Goal: Task Accomplishment & Management: Use online tool/utility

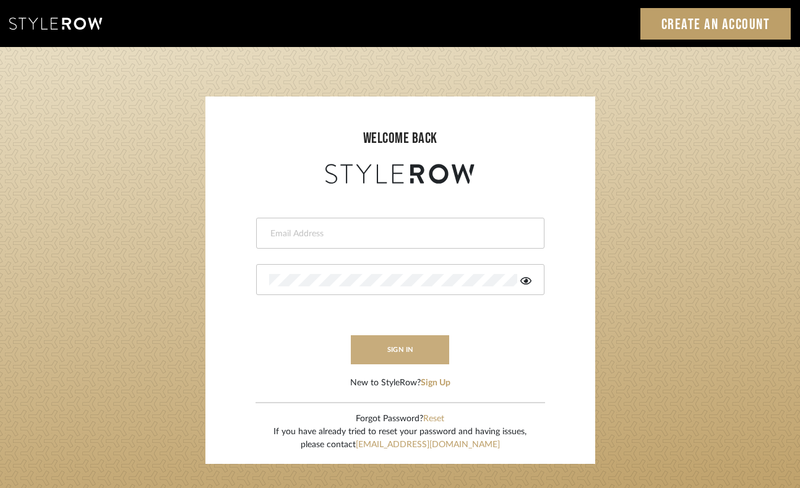
type input "felicia@onyxandoakinteriors.com"
click at [399, 357] on button "sign in" at bounding box center [400, 349] width 99 height 29
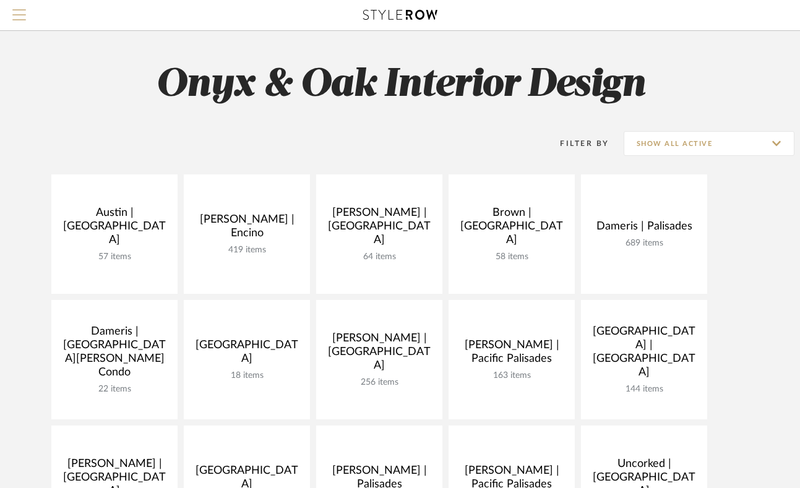
click at [24, 11] on span "Menu" at bounding box center [19, 9] width 14 height 1
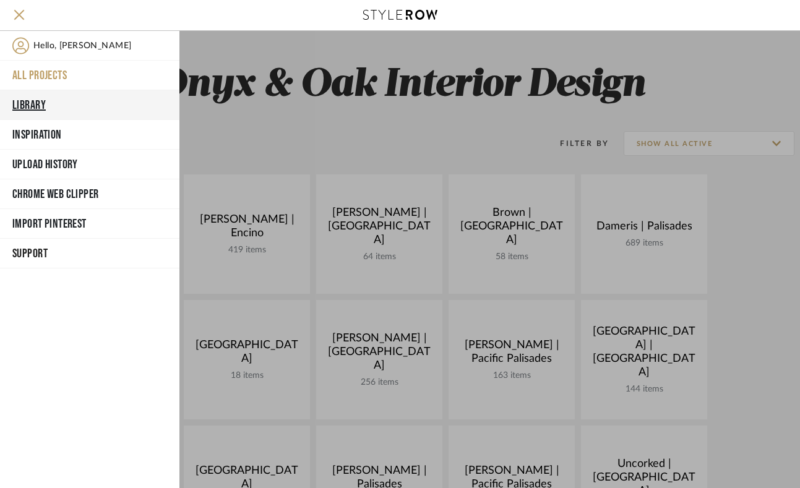
click at [34, 100] on button "Library" at bounding box center [89, 105] width 179 height 30
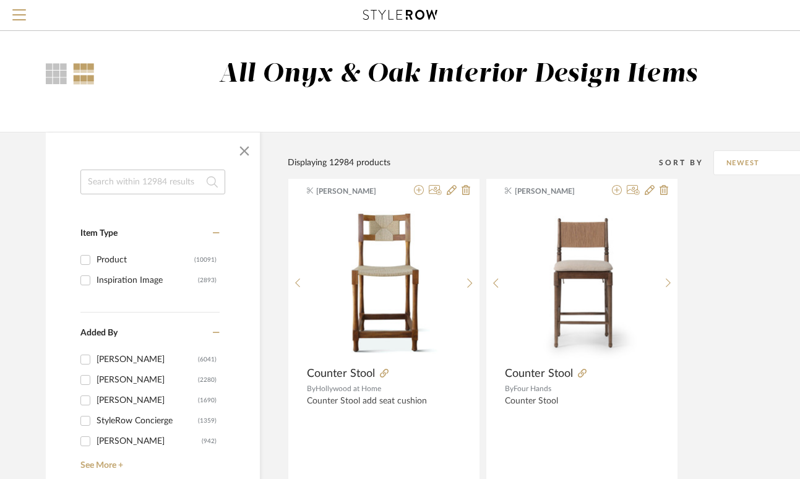
click at [147, 187] on input at bounding box center [152, 181] width 145 height 25
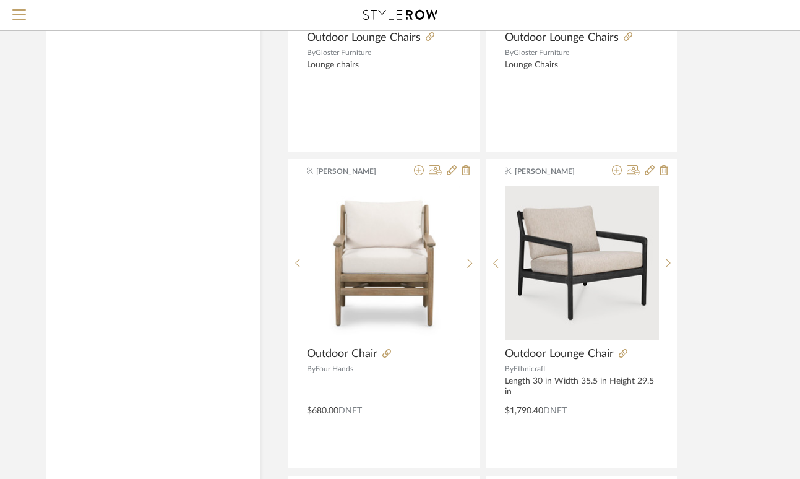
scroll to position [2684, 0]
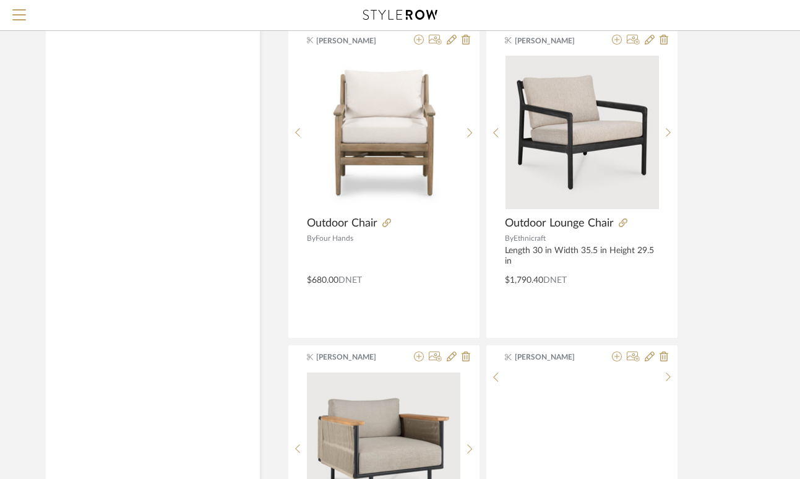
scroll to position [2733, 0]
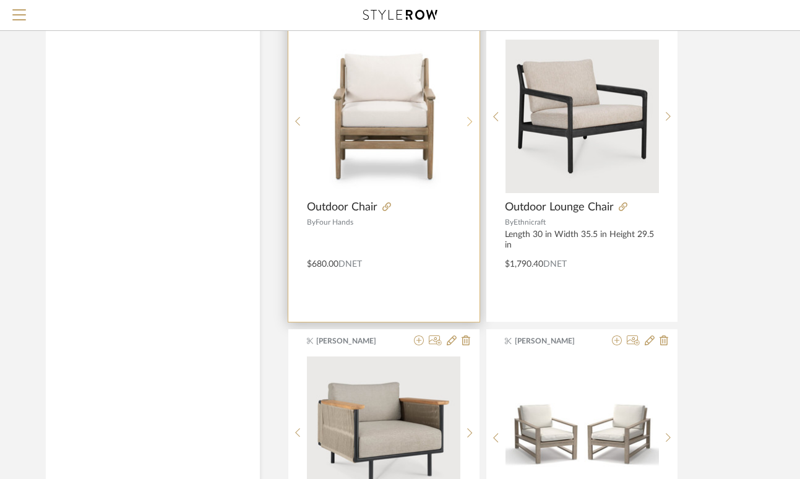
type input "outdoor lounge"
click at [469, 119] on icon at bounding box center [469, 121] width 5 height 9
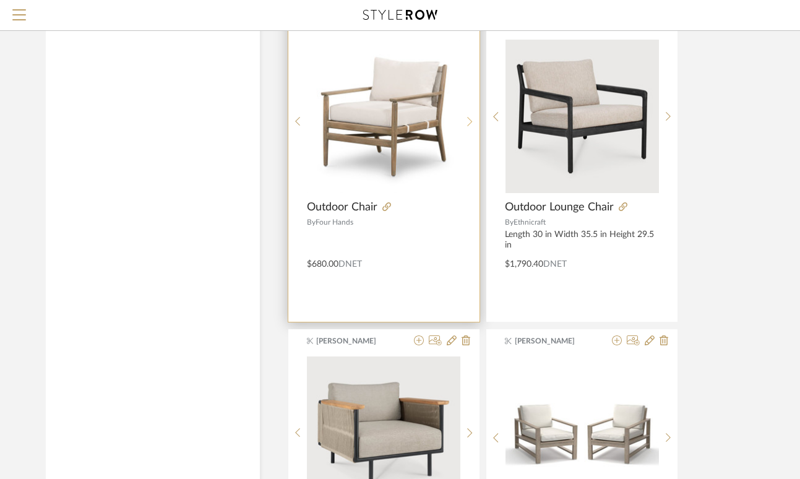
click at [469, 119] on icon at bounding box center [469, 121] width 5 height 9
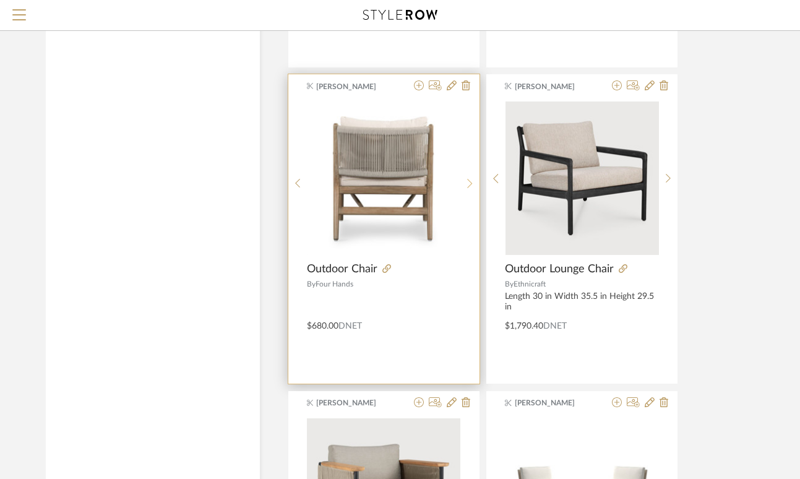
scroll to position [2550, 0]
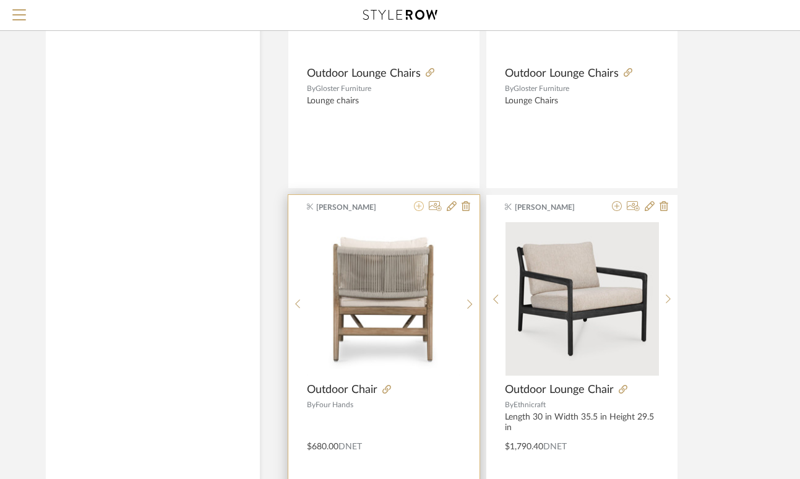
click at [417, 207] on icon at bounding box center [419, 206] width 10 height 10
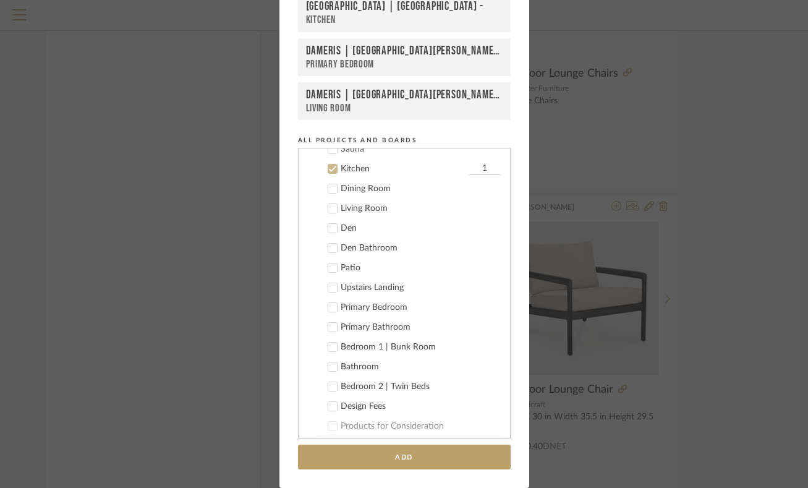
scroll to position [416, 0]
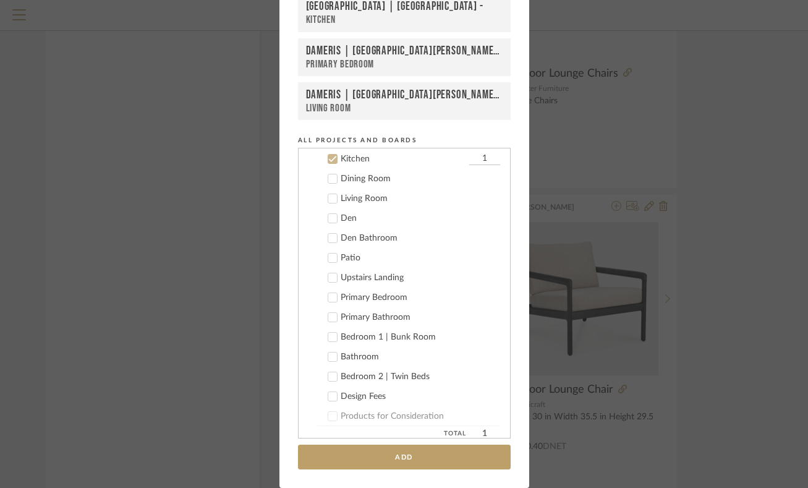
click at [328, 158] on icon at bounding box center [332, 159] width 9 height 9
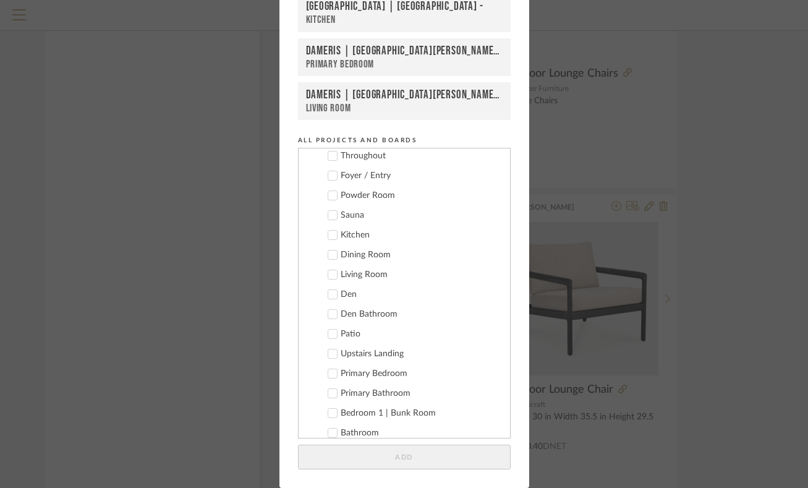
scroll to position [338, 0]
click at [329, 335] on icon at bounding box center [332, 337] width 8 height 6
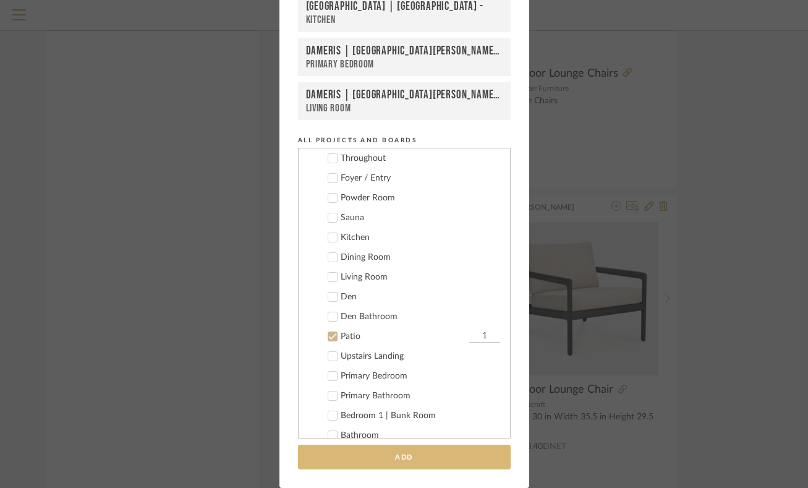
click at [459, 447] on button "Add" at bounding box center [404, 457] width 213 height 25
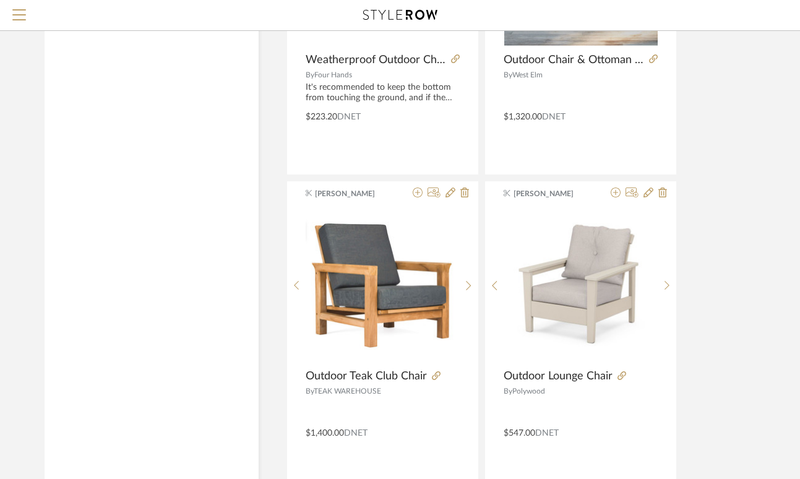
scroll to position [3835, 1]
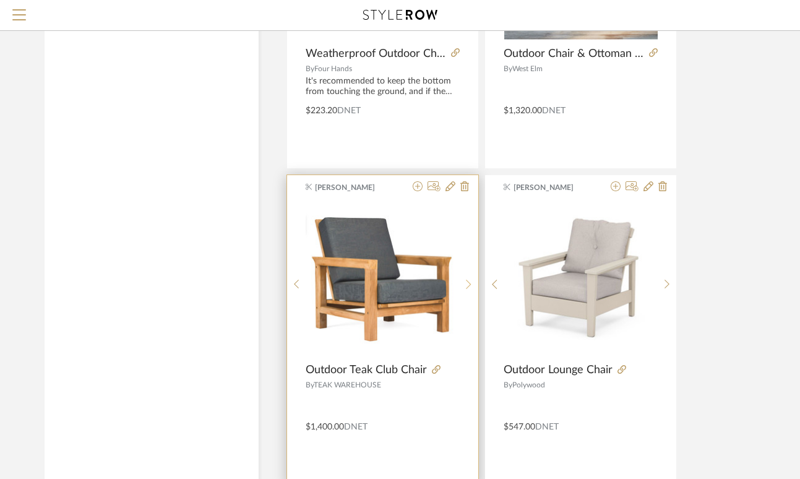
click at [469, 275] on div at bounding box center [468, 284] width 19 height 164
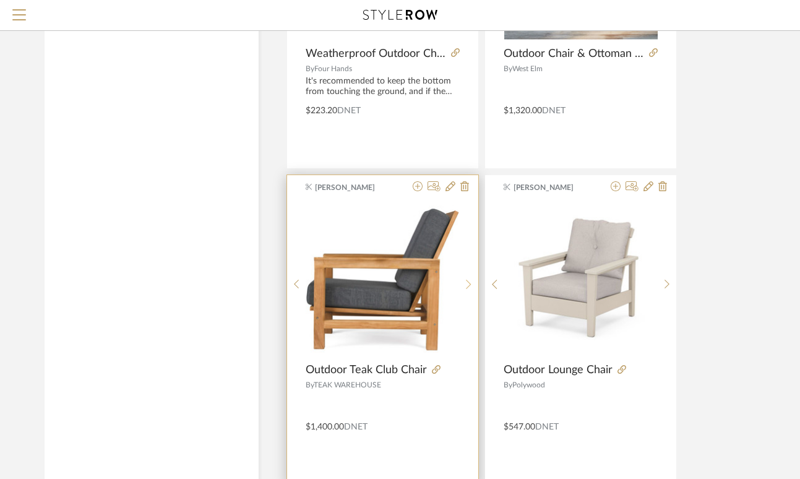
click at [469, 275] on div at bounding box center [468, 284] width 19 height 164
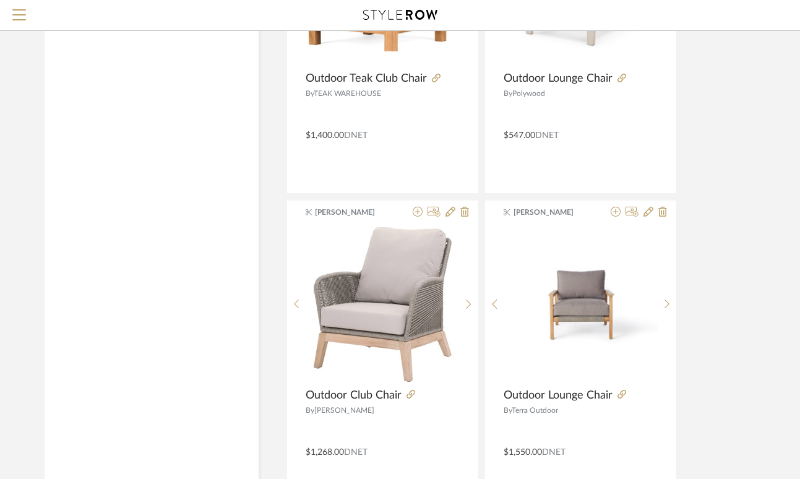
scroll to position [4129, 1]
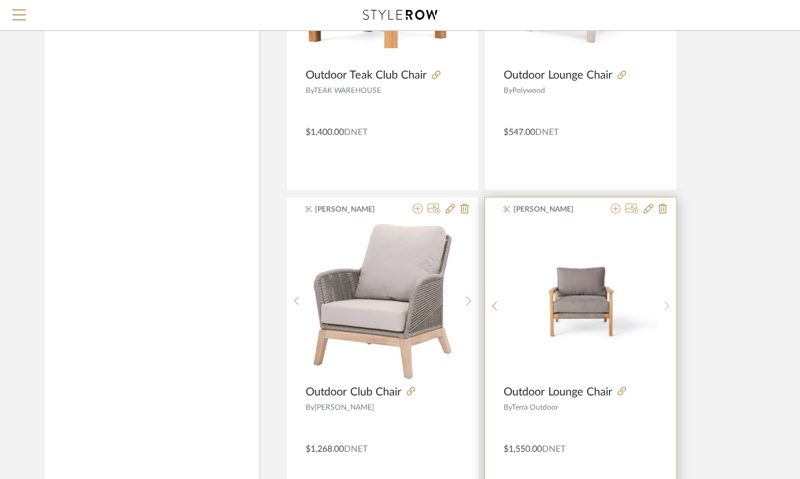
click at [668, 305] on icon at bounding box center [667, 306] width 6 height 11
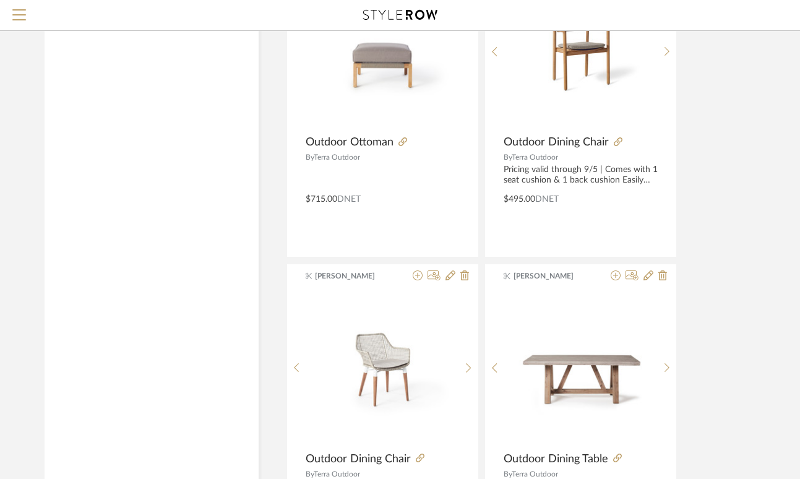
scroll to position [4611, 1]
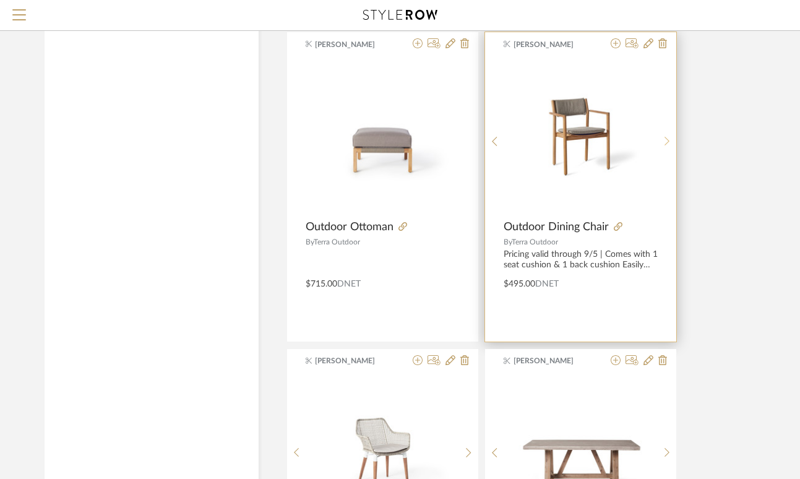
click at [666, 137] on icon at bounding box center [667, 141] width 6 height 11
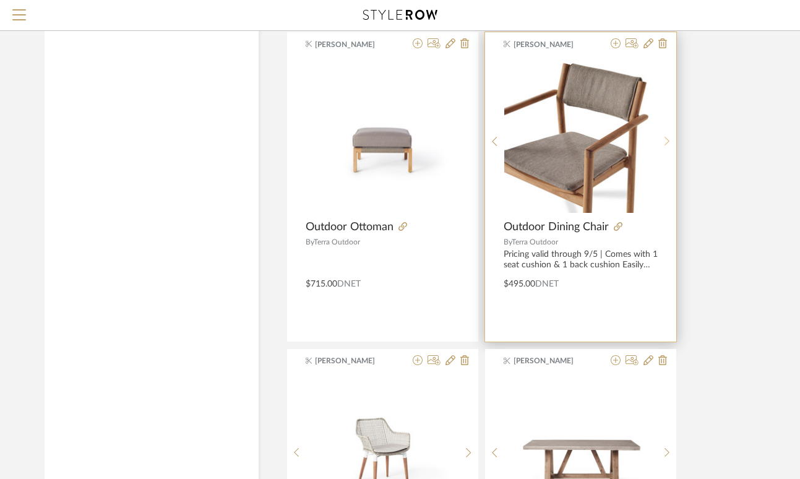
click at [666, 137] on icon at bounding box center [667, 141] width 6 height 11
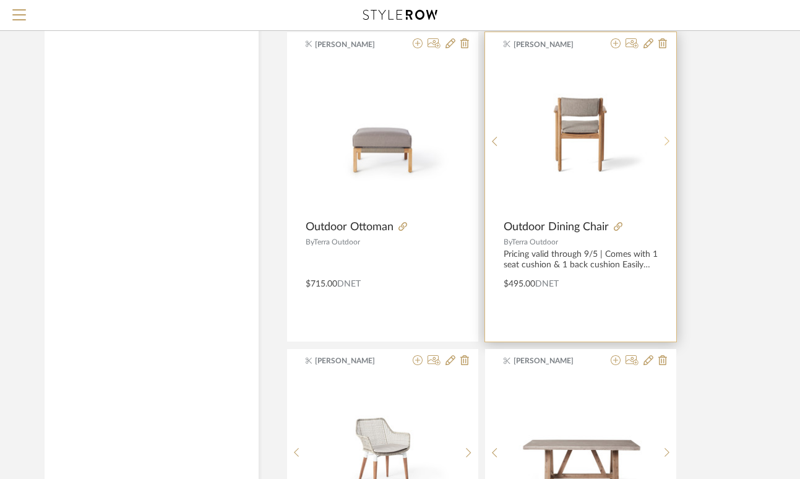
click at [666, 137] on icon at bounding box center [667, 141] width 6 height 11
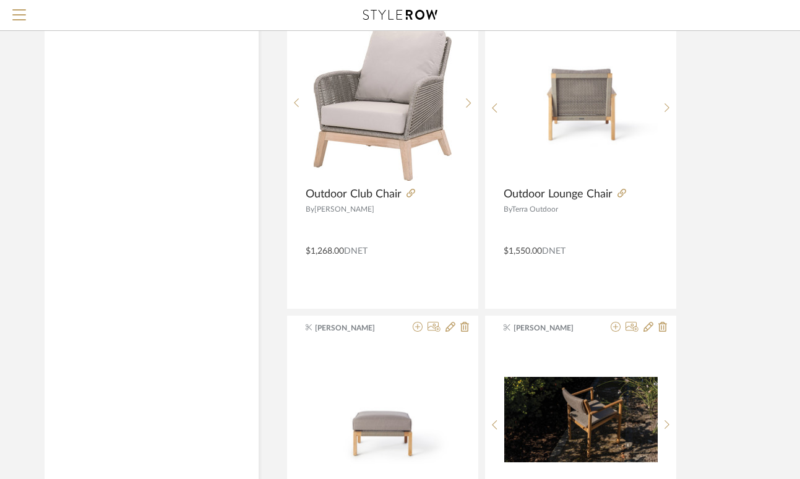
scroll to position [4230, 1]
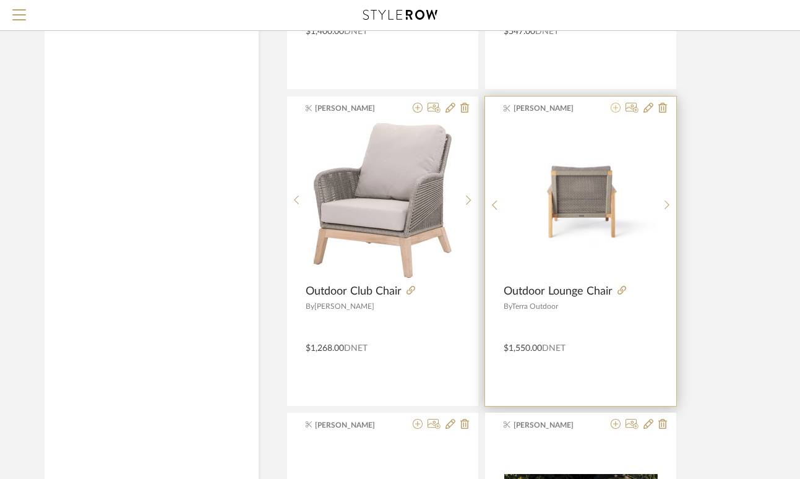
click at [615, 106] on icon at bounding box center [615, 108] width 10 height 10
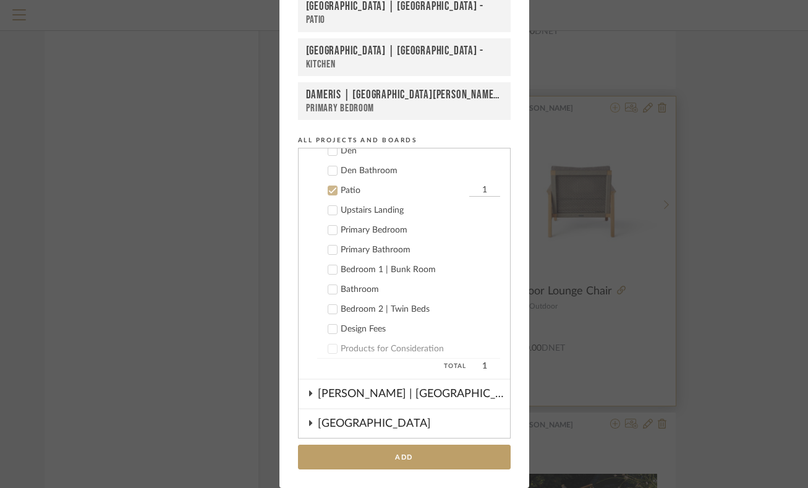
scroll to position [515, 0]
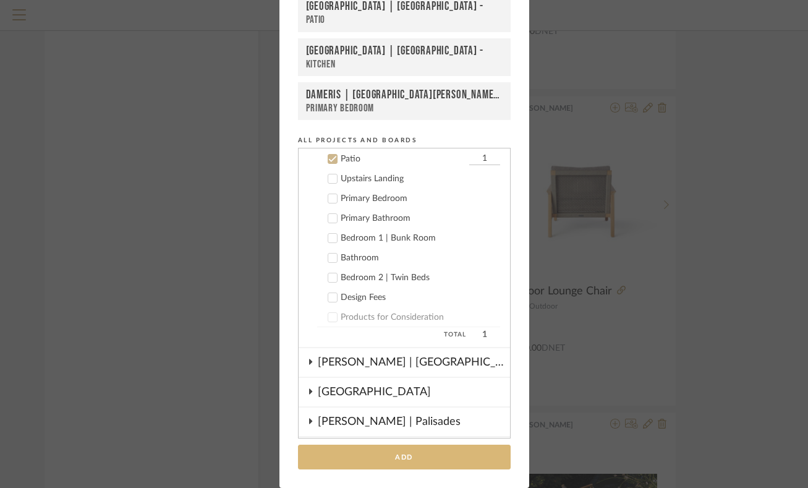
click at [470, 453] on button "Add" at bounding box center [404, 457] width 213 height 25
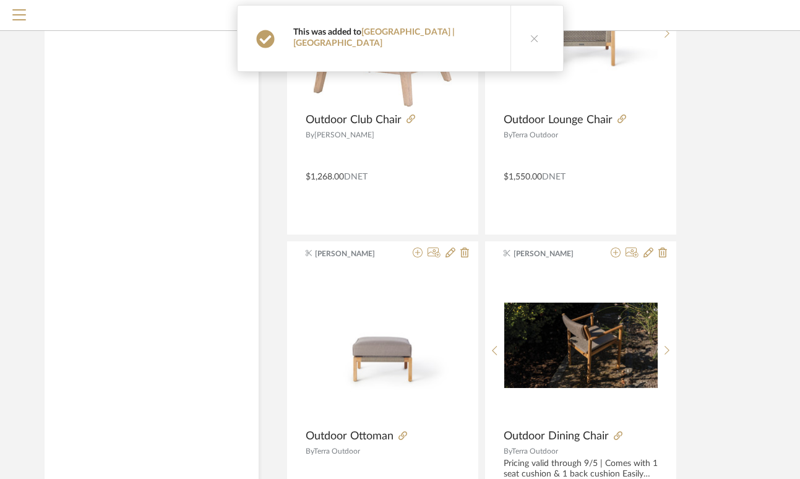
scroll to position [4475, 1]
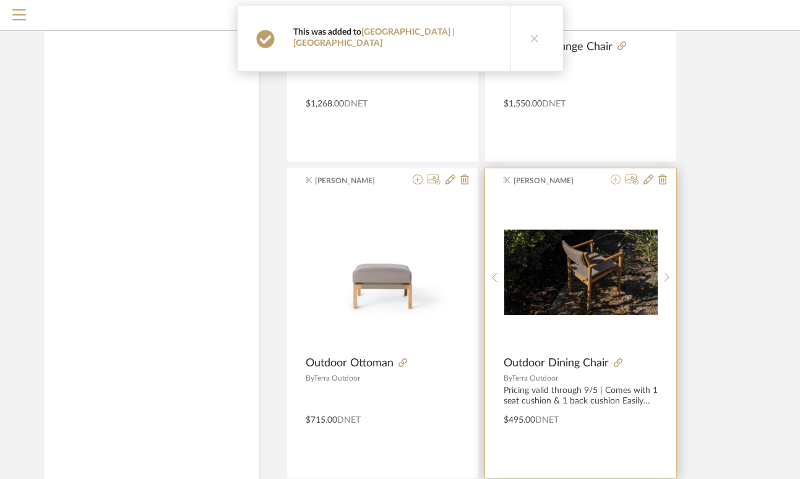
click at [613, 178] on icon at bounding box center [615, 179] width 10 height 10
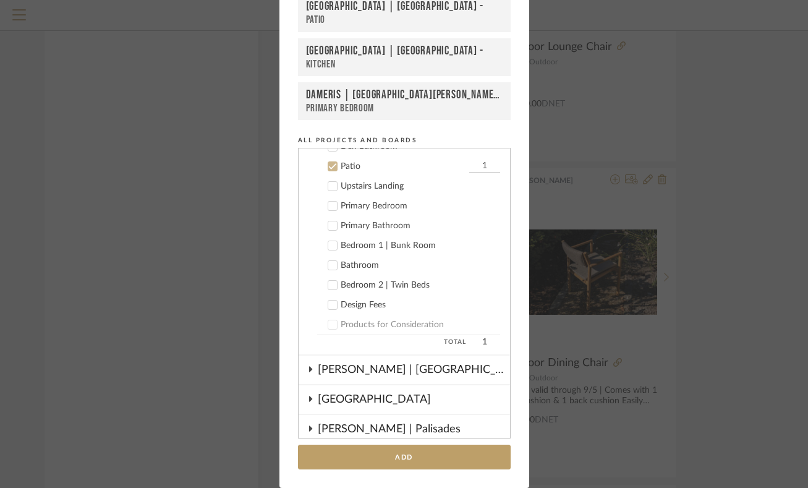
scroll to position [515, 0]
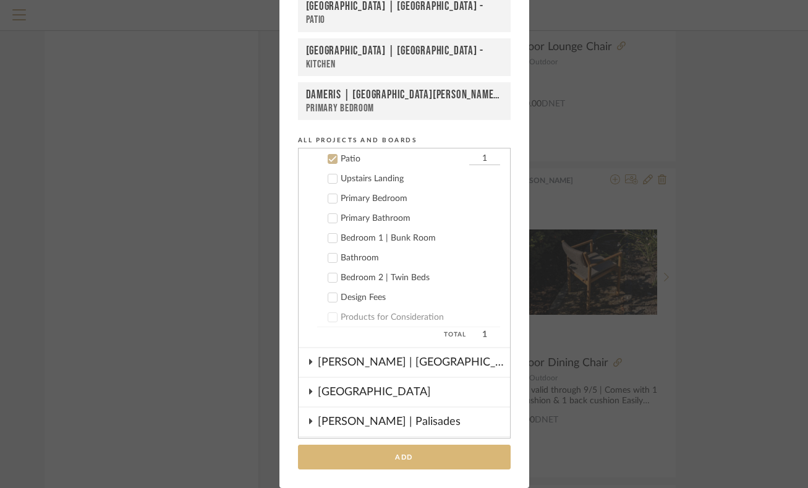
click at [429, 458] on button "Add" at bounding box center [404, 457] width 213 height 25
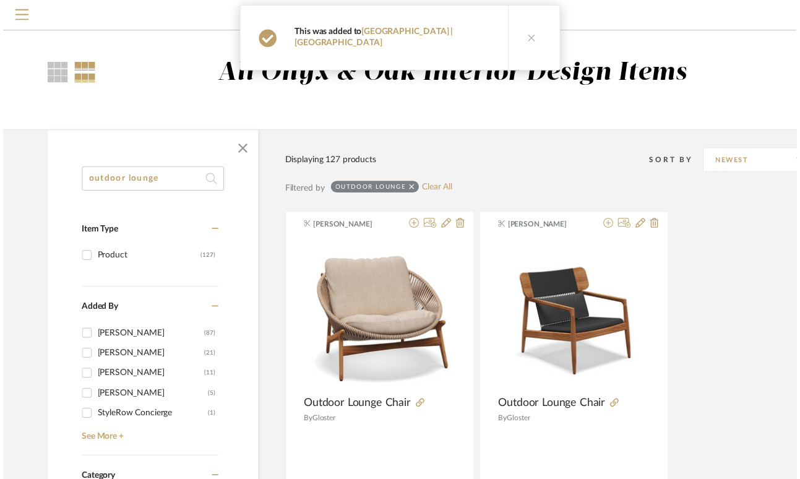
scroll to position [4475, 1]
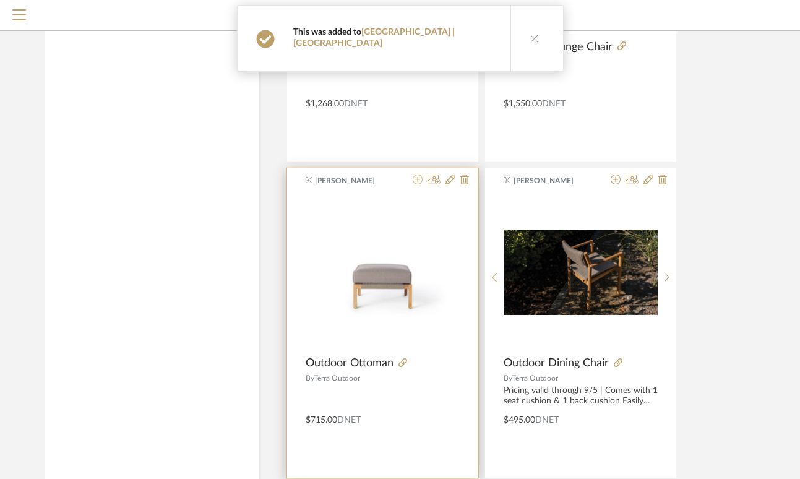
click at [418, 176] on icon at bounding box center [417, 179] width 10 height 10
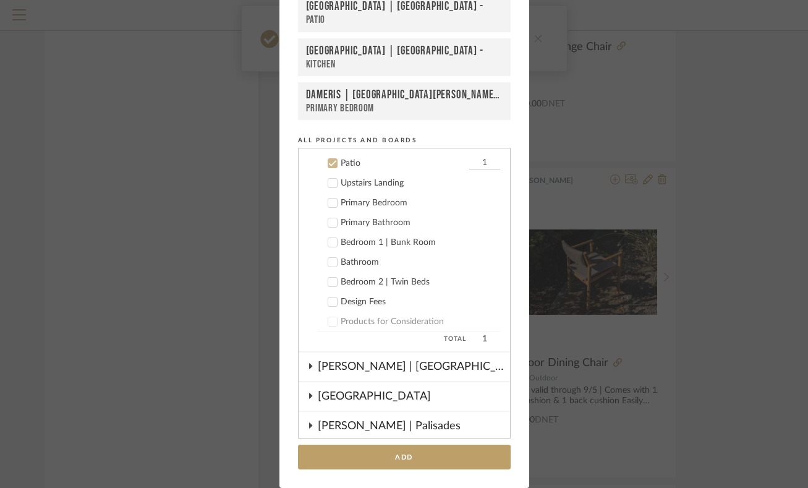
scroll to position [515, 0]
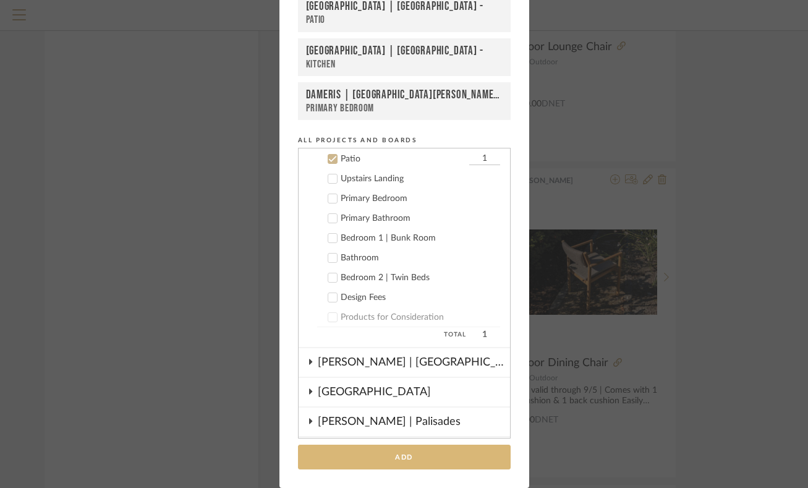
click at [479, 448] on button "Add" at bounding box center [404, 457] width 213 height 25
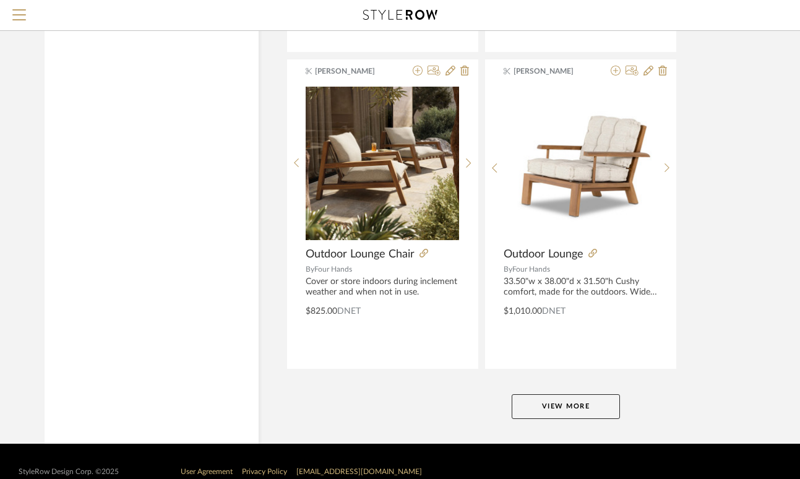
scroll to position [5554, 1]
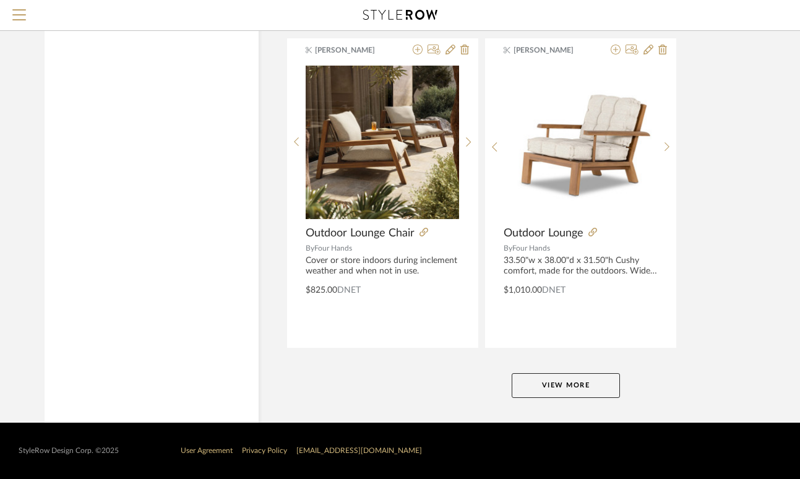
click at [588, 383] on button "View More" at bounding box center [565, 385] width 108 height 25
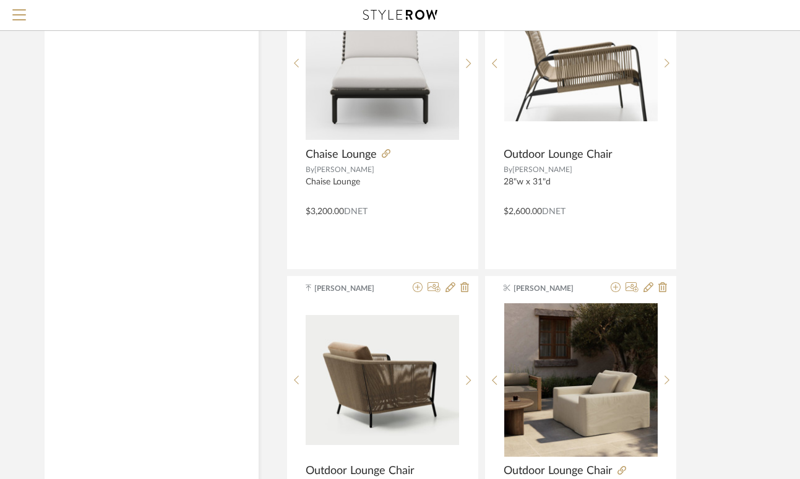
scroll to position [7411, 1]
